Goal: Obtain resource: Download file/media

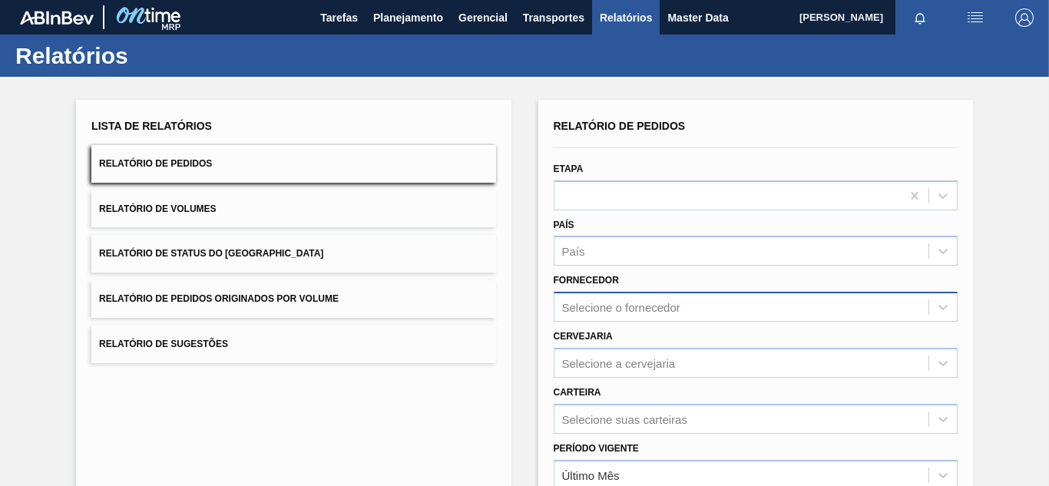
click at [591, 306] on div "Selecione o fornecedor" at bounding box center [756, 307] width 404 height 30
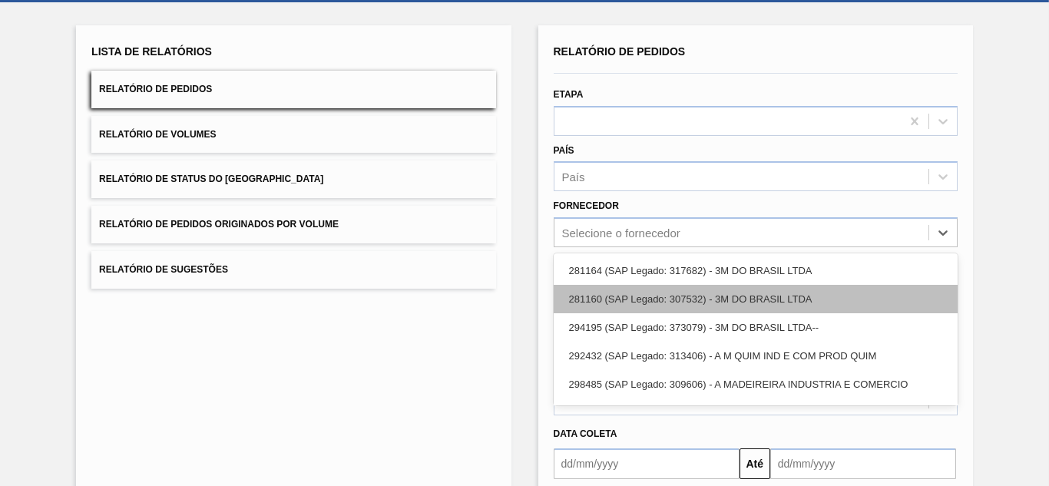
scroll to position [78, 0]
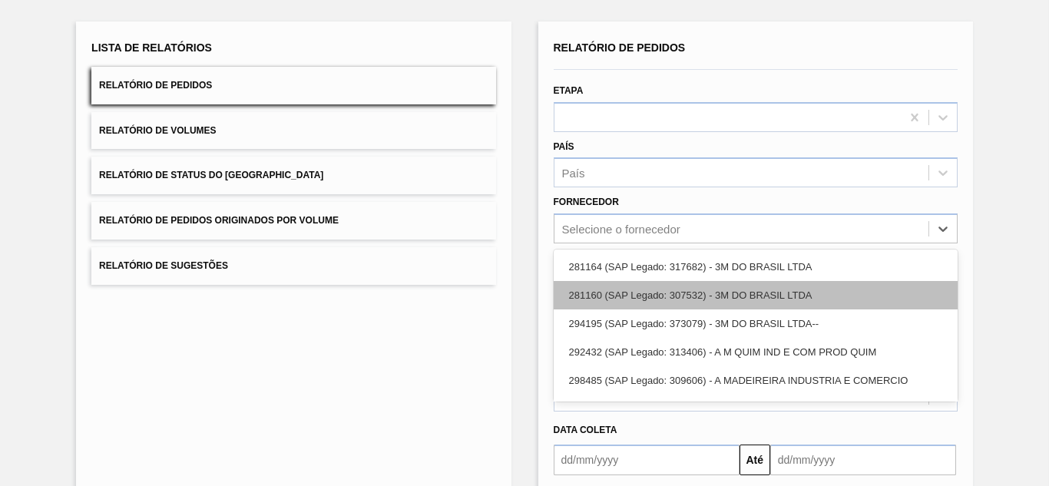
paste input "5800366792"
type input "5800366792"
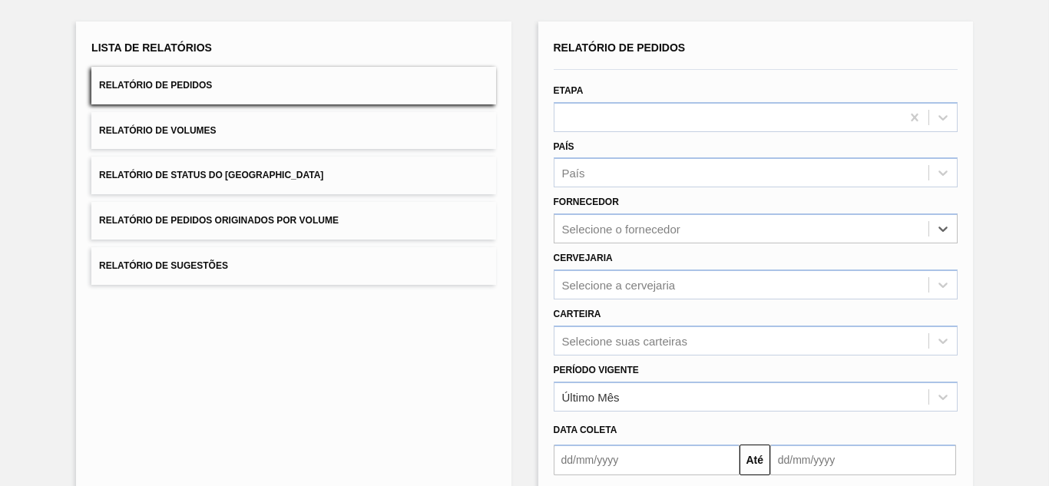
drag, startPoint x: 636, startPoint y: 226, endPoint x: 485, endPoint y: 220, distance: 150.6
click at [485, 220] on div "Lista de Relatórios Relatório de Pedidos Relatório de Volumes Relatório de Stat…" at bounding box center [524, 315] width 1049 height 634
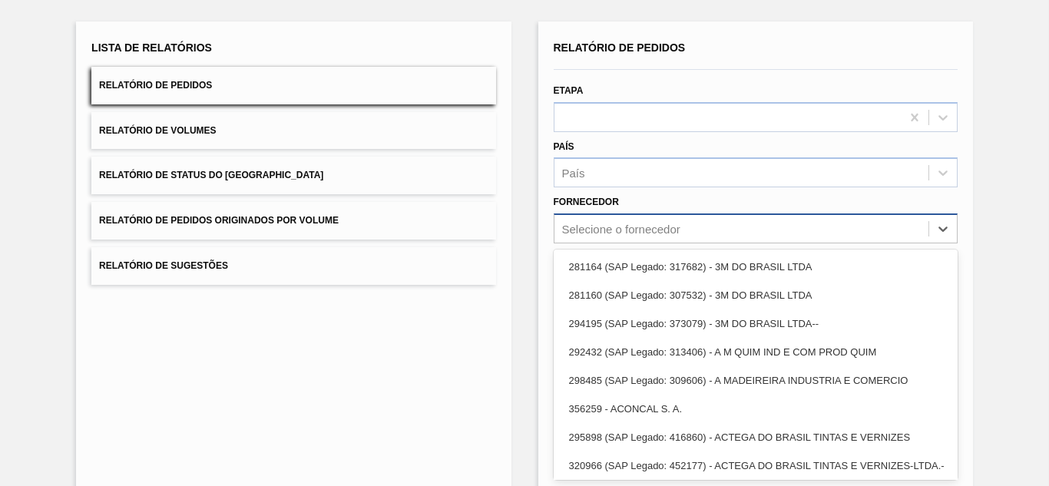
click at [603, 225] on div "Selecione o fornecedor" at bounding box center [621, 229] width 118 height 13
paste input "333717"
type input "333717"
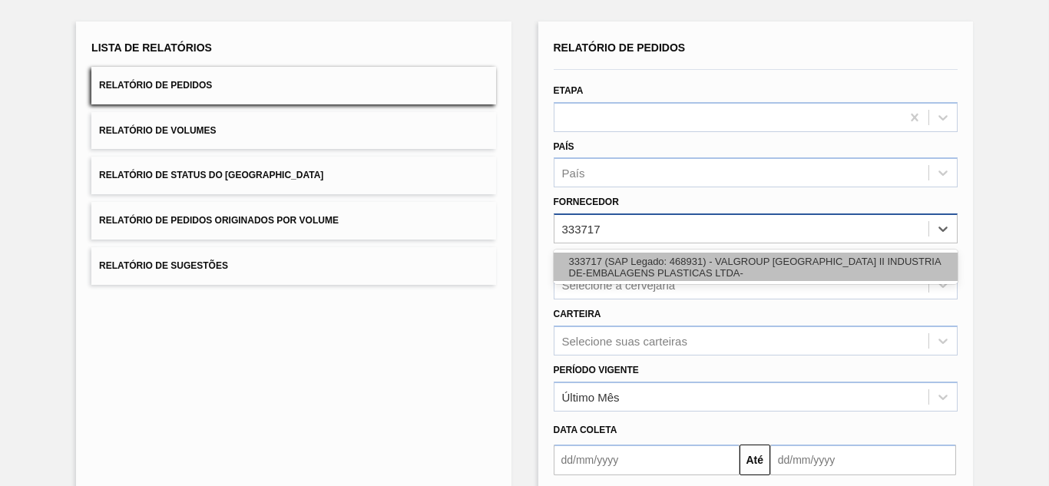
click at [601, 253] on div "333717 (SAP Legado: 468931) - VALGROUP [GEOGRAPHIC_DATA] II INDUSTRIA DE-EMBALA…" at bounding box center [756, 266] width 404 height 35
click at [600, 262] on div "333717 (SAP Legado: 468931) - VALGROUP [GEOGRAPHIC_DATA] II INDUSTRIA DE-EMBALA…" at bounding box center [756, 267] width 404 height 28
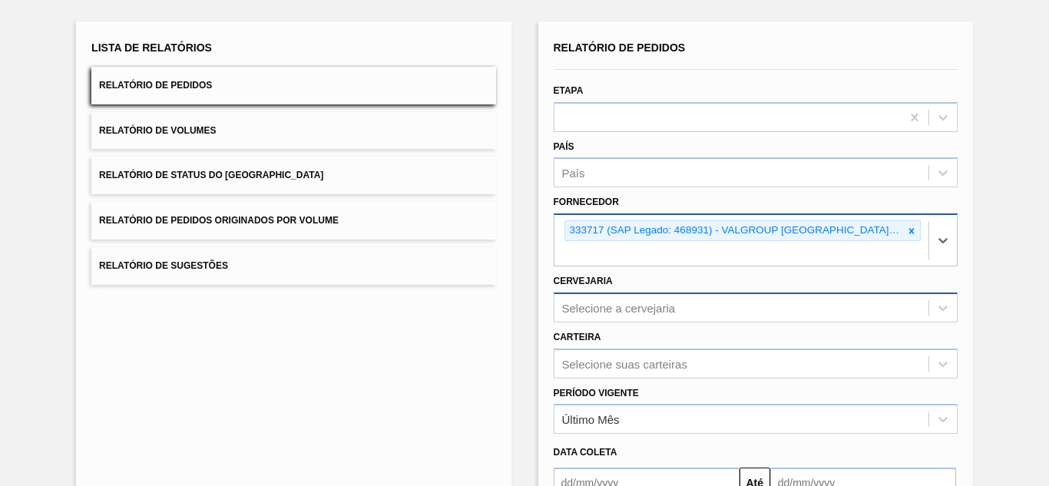
click at [610, 309] on div "Selecione a cervejaria" at bounding box center [756, 307] width 404 height 30
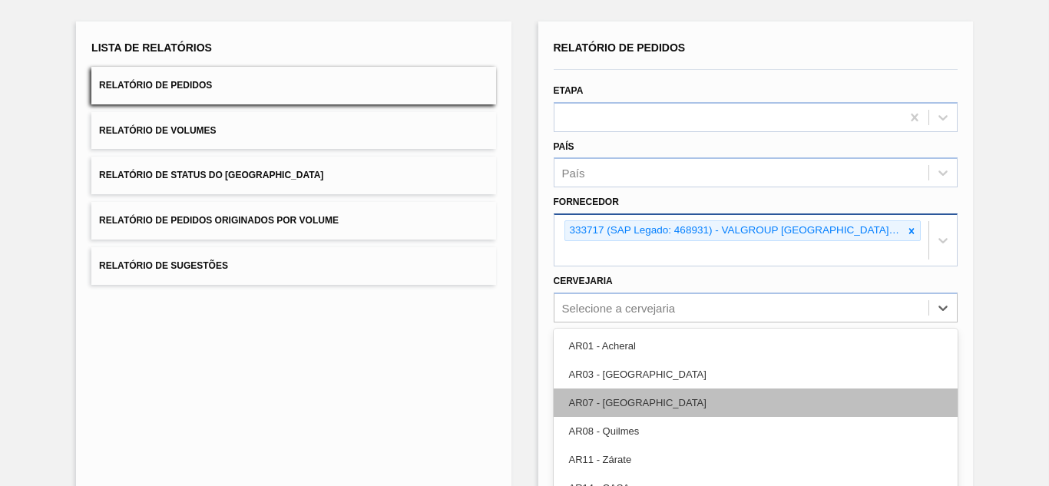
scroll to position [157, 0]
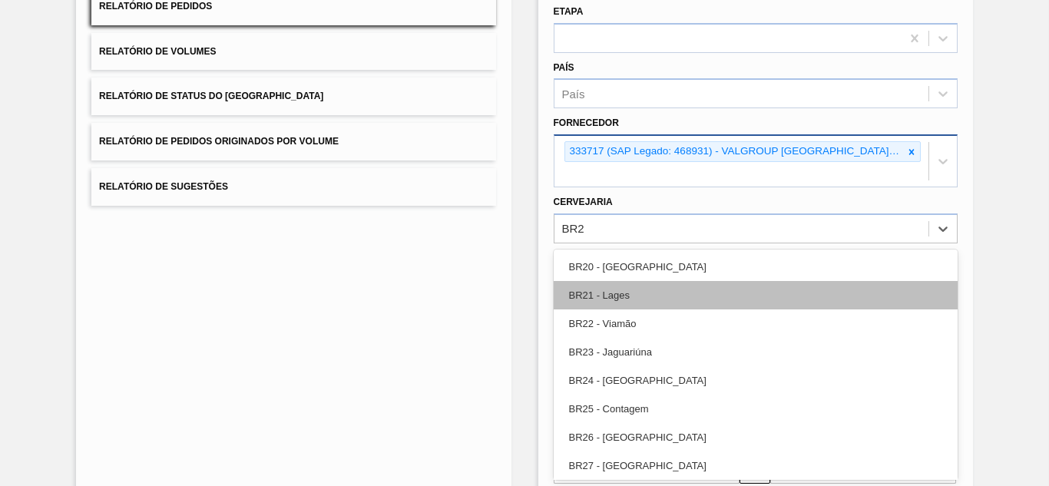
type input "BR23"
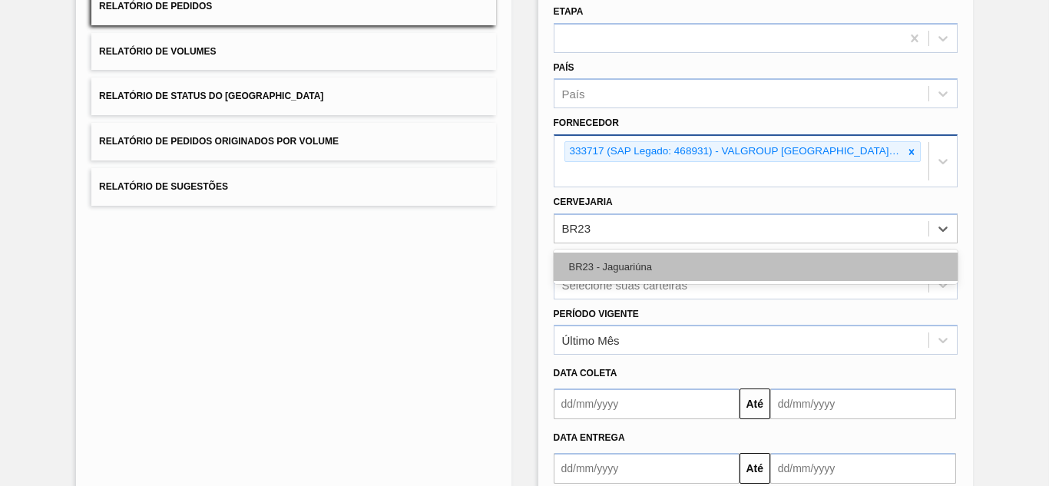
click at [623, 277] on div "BR23 - Jaguariúna" at bounding box center [756, 267] width 404 height 28
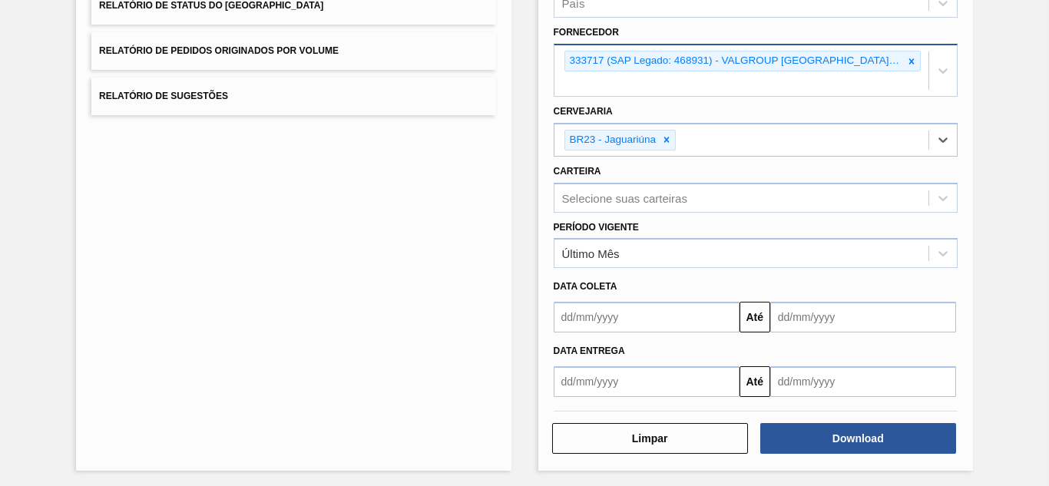
scroll to position [252, 0]
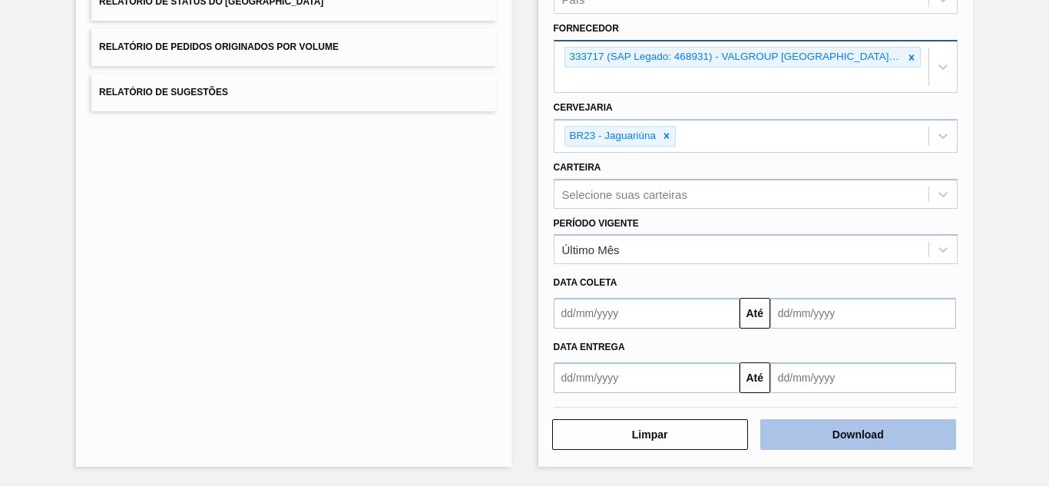
click at [828, 426] on button "Download" at bounding box center [858, 434] width 196 height 31
